Goal: Task Accomplishment & Management: Manage account settings

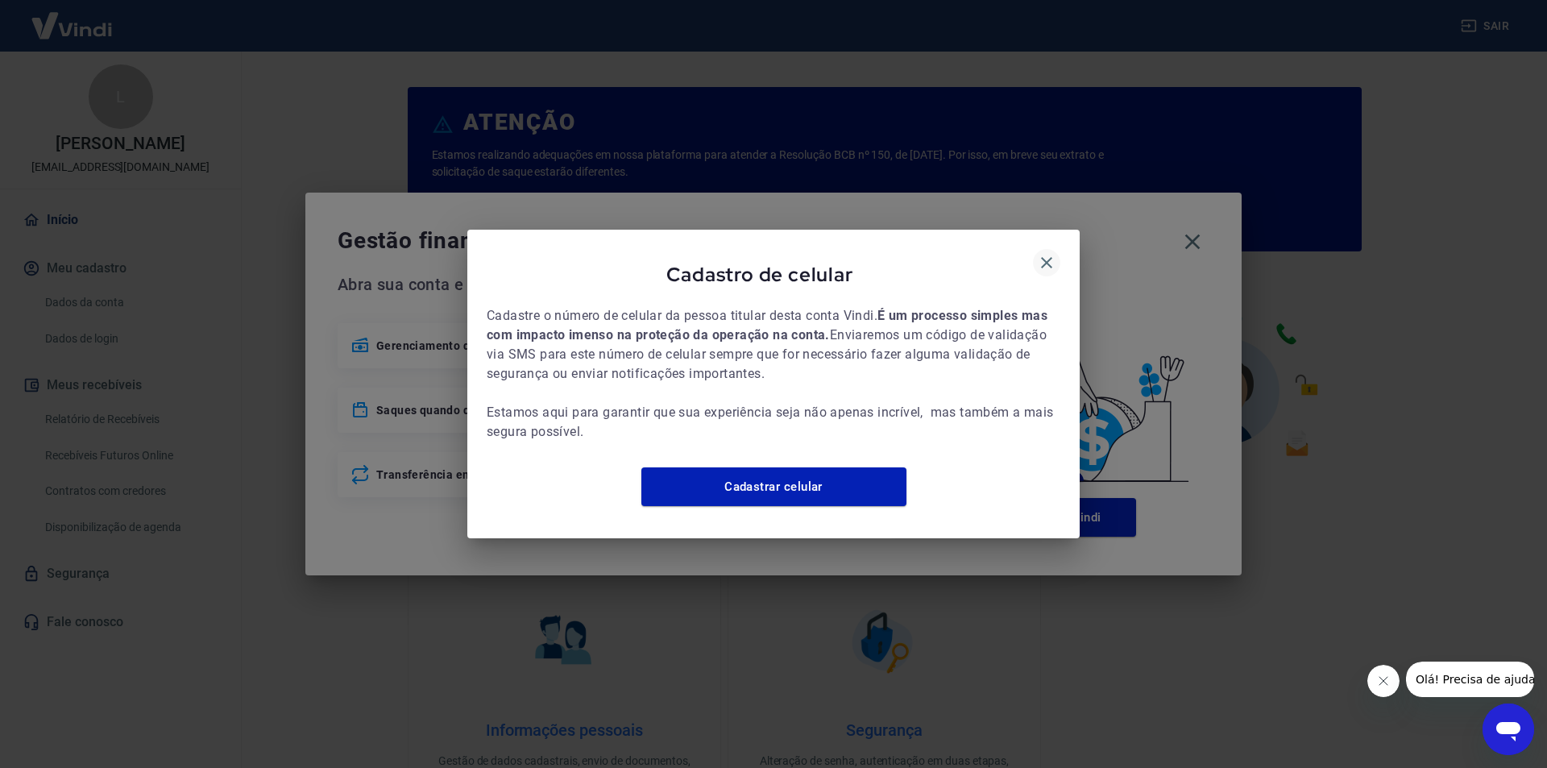
click at [1045, 253] on icon "button" at bounding box center [1046, 262] width 19 height 19
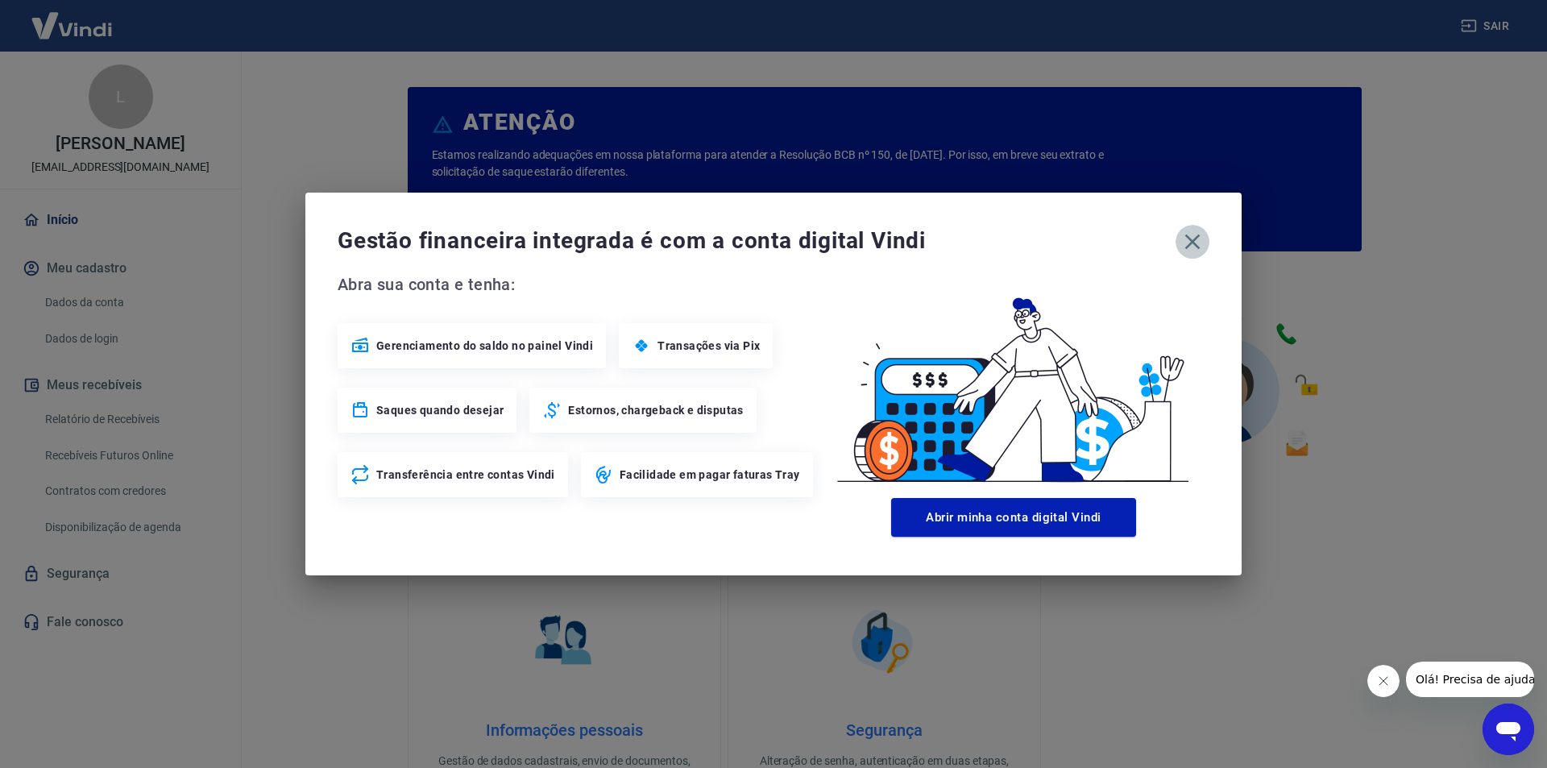
click at [1191, 239] on icon "button" at bounding box center [1192, 242] width 15 height 15
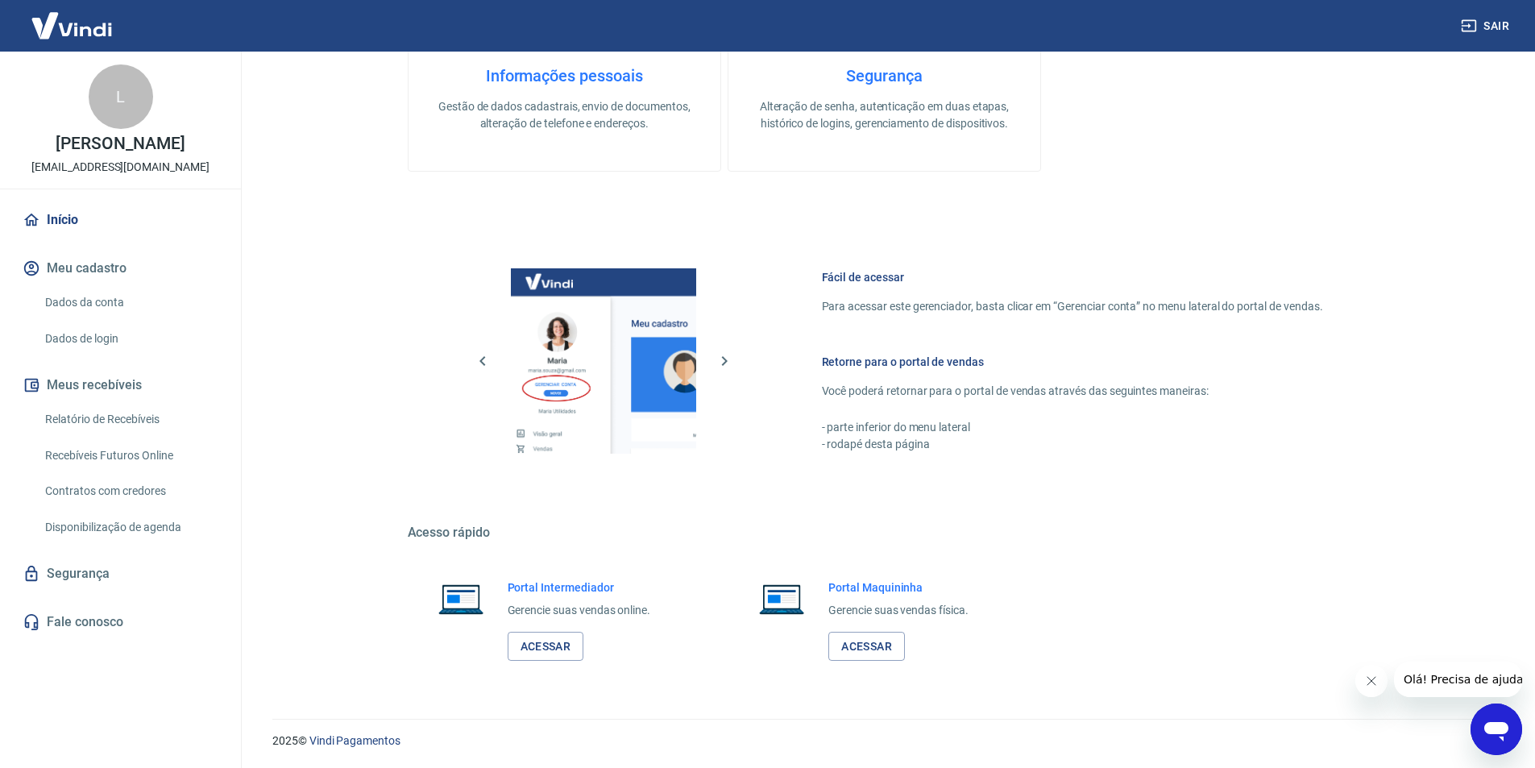
scroll to position [655, 0]
click at [564, 646] on link "Acessar" at bounding box center [546, 646] width 77 height 30
click at [1490, 28] on button "Sair" at bounding box center [1487, 26] width 58 height 30
